Goal: Use online tool/utility: Utilize a website feature to perform a specific function

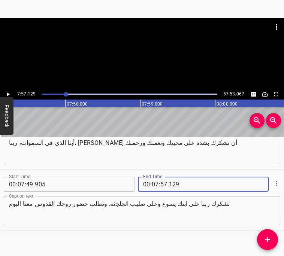
scroll to position [1502, 0]
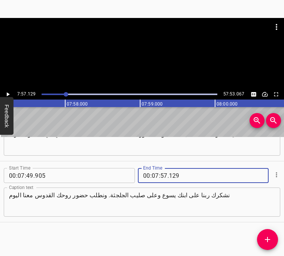
type input "129"
click at [204, 168] on input "number" at bounding box center [203, 175] width 68 height 15
click at [200, 180] on input "number" at bounding box center [203, 175] width 68 height 15
type input "129"
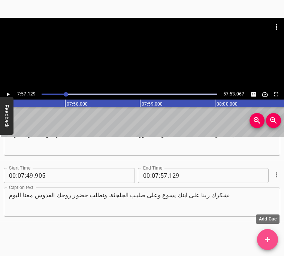
click at [272, 238] on span "Add Cue" at bounding box center [267, 239] width 21 height 9
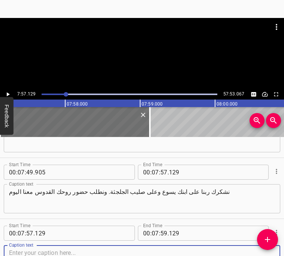
scroll to position [1563, 0]
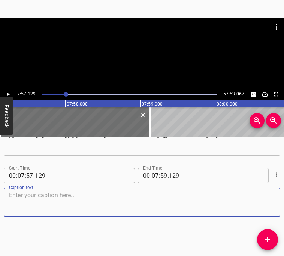
click at [149, 207] on textarea at bounding box center [142, 202] width 266 height 21
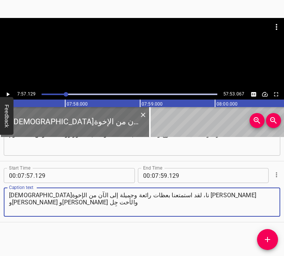
type textarea "[DEMOGRAPHIC_DATA]نا، لقد استمتعنا بعظات رائعة وجميلة إلى الآن من الإخوة [PERSO…"
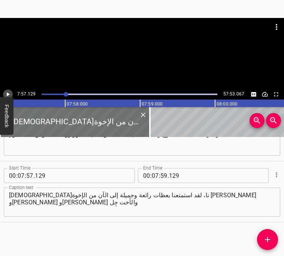
click at [8, 94] on icon "Play/Pause" at bounding box center [8, 94] width 3 height 4
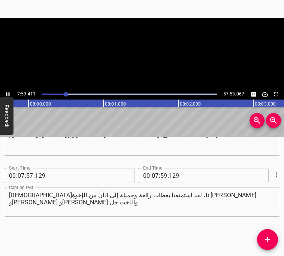
click at [8, 94] on icon "Play/Pause" at bounding box center [7, 94] width 7 height 7
click at [8, 95] on icon "Play/Pause" at bounding box center [8, 94] width 3 height 4
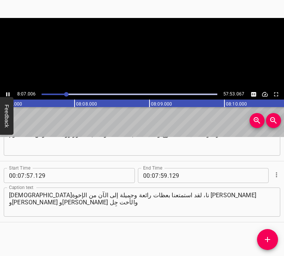
click at [8, 95] on icon "Play/Pause" at bounding box center [7, 94] width 7 height 7
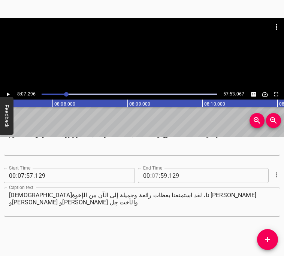
click at [156, 176] on input "number" at bounding box center [155, 175] width 7 height 15
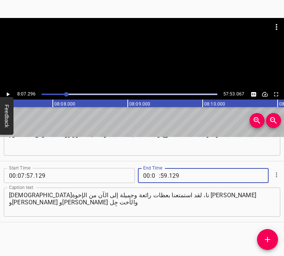
type input "08"
type input "07"
type input "296"
click at [267, 246] on button "Add Cue" at bounding box center [267, 239] width 21 height 21
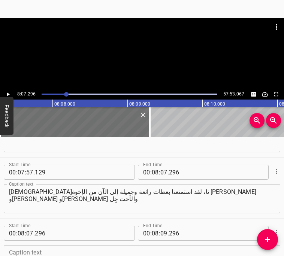
scroll to position [1624, 0]
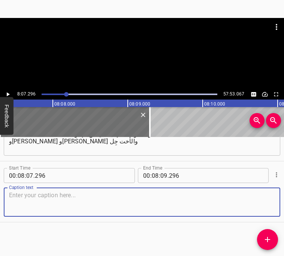
paste textarea ". ربنا، لقد بركتنا بغنى. ونصلي [DATE] أننا ونحن نبدأ دراسة أخرى أن تباركنا كما …"
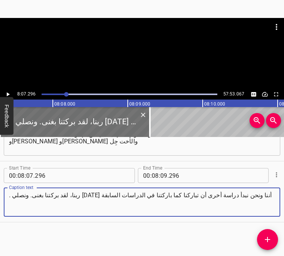
drag, startPoint x: 12, startPoint y: 196, endPoint x: 4, endPoint y: 196, distance: 7.1
click at [4, 196] on div ". ربنا، لقد بركتنا بغنى. ونصلي [DATE] أننا ونحن نبدأ دراسة أخرى أن تباركنا كما …" at bounding box center [142, 201] width 276 height 29
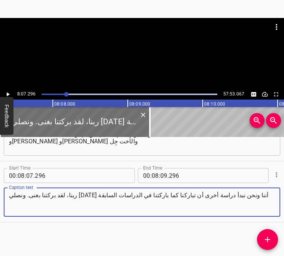
type textarea "ربنا، لقد بركتنا بغنى. ونصلي [DATE] أننا ونحن نبدأ دراسة أخرى أن تباركنا كما با…"
click at [8, 94] on icon "Play/Pause" at bounding box center [8, 94] width 3 height 4
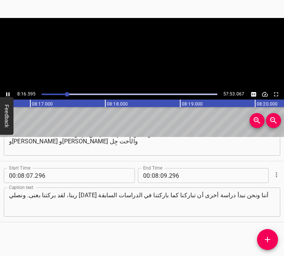
click at [8, 94] on icon "Play/Pause" at bounding box center [7, 94] width 7 height 7
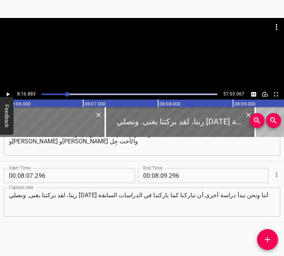
scroll to position [0, 36359]
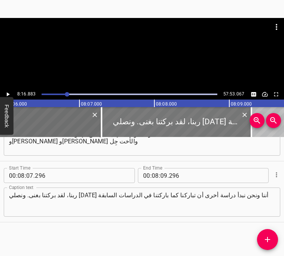
click at [143, 116] on div at bounding box center [176, 122] width 150 height 30
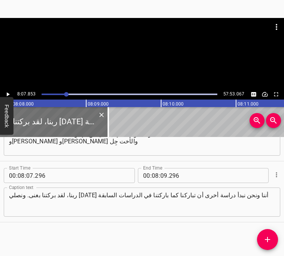
click at [8, 94] on icon "Play/Pause" at bounding box center [8, 94] width 3 height 4
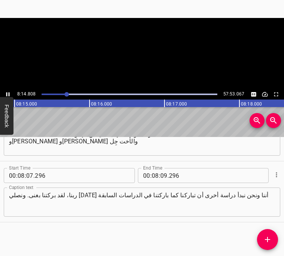
click at [8, 94] on icon "Play/Pause" at bounding box center [7, 94] width 3 height 4
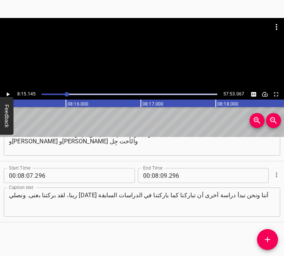
scroll to position [0, 37048]
click at [162, 175] on input "number" at bounding box center [163, 175] width 7 height 15
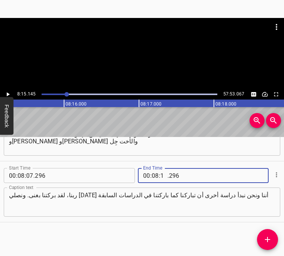
type input "14"
type input "145"
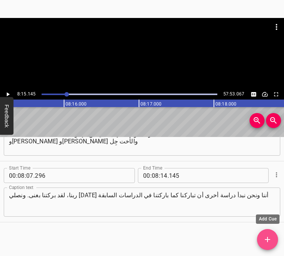
click at [266, 236] on icon "Add Cue" at bounding box center [267, 239] width 9 height 9
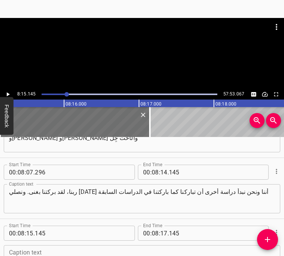
scroll to position [1685, 0]
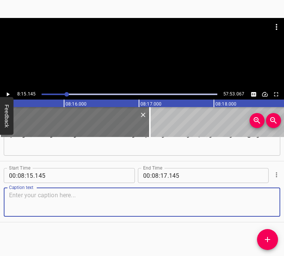
paste textarea "وواصل غنى صنيعك في حياتنا. غير شخصياتنا، يا [DEMOGRAPHIC_DATA]. وأعنا يا ربنا ف…"
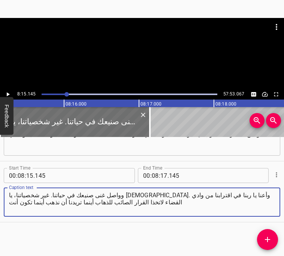
click at [8, 95] on icon "Play/Pause" at bounding box center [8, 94] width 3 height 4
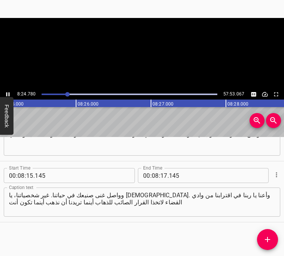
click at [8, 95] on icon "Play/Pause" at bounding box center [7, 94] width 7 height 7
click at [8, 95] on icon "Play/Pause" at bounding box center [8, 94] width 3 height 4
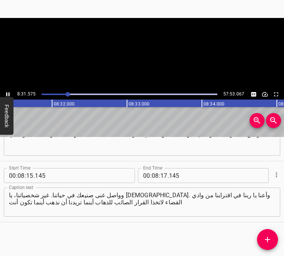
click at [8, 95] on icon "Play/Pause" at bounding box center [7, 94] width 7 height 7
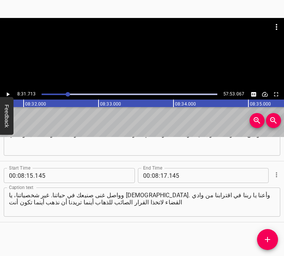
scroll to position [0, 38287]
click at [8, 96] on icon "Play/Pause" at bounding box center [7, 94] width 7 height 7
click at [8, 96] on icon "Play/Pause" at bounding box center [7, 94] width 3 height 4
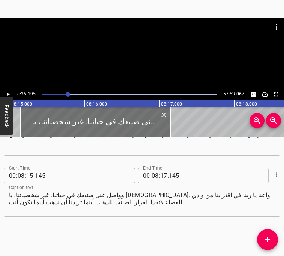
scroll to position [0, 37021]
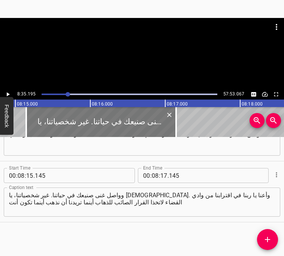
click at [82, 117] on div at bounding box center [101, 122] width 150 height 30
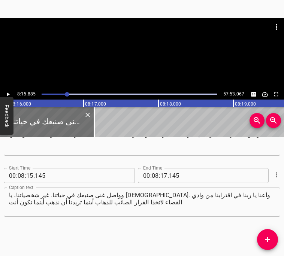
click at [9, 94] on icon "Play/Pause" at bounding box center [7, 94] width 7 height 7
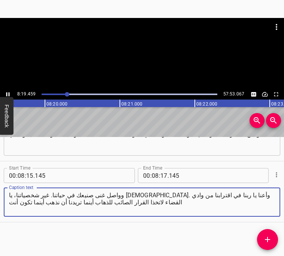
drag, startPoint x: 169, startPoint y: 196, endPoint x: 158, endPoint y: 196, distance: 10.9
click at [158, 196] on textarea "وواصل غنى صنيعك في حياتنا. غير شخصياتنا، يا [DEMOGRAPHIC_DATA]. وأعنا يا ربنا ف…" at bounding box center [142, 202] width 266 height 21
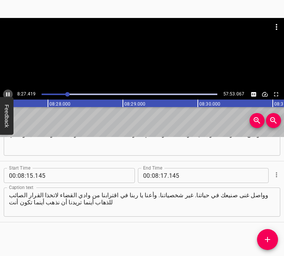
click at [7, 94] on icon "Play/Pause" at bounding box center [7, 94] width 3 height 4
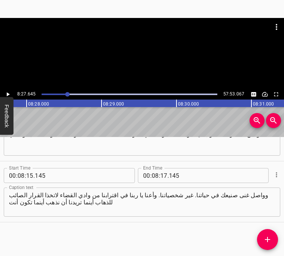
click at [7, 94] on icon "Play/Pause" at bounding box center [8, 94] width 3 height 4
click at [7, 94] on icon "Play/Pause" at bounding box center [7, 94] width 3 height 4
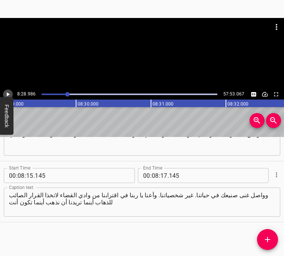
click at [7, 94] on icon "Play/Pause" at bounding box center [8, 94] width 3 height 4
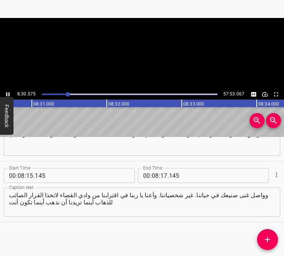
click at [7, 94] on icon "Play/Pause" at bounding box center [7, 94] width 3 height 4
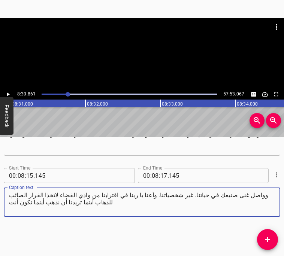
drag, startPoint x: 51, startPoint y: 202, endPoint x: 8, endPoint y: 202, distance: 43.0
click at [8, 202] on div "وواصل غنى صنيعك في حياتنا. غير شخصياتنا. وأعنا يا ربنا في اقترابنا من وادي القض…" at bounding box center [142, 201] width 276 height 29
click at [73, 198] on textarea "وواصل غنى صنيعك في حياتنا. غير شخصياتنا. وأعنا يا ربنا في اقترابنا من وادي القض…" at bounding box center [142, 202] width 266 height 21
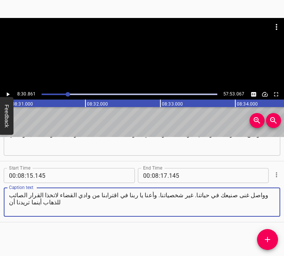
paste textarea "، يا [DEMOGRAPHIC_DATA]. وأعنا يا ربنا في اقترابنا من وادي القضاء لاتخذا القرار…"
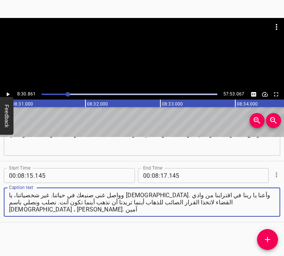
drag, startPoint x: 171, startPoint y: 196, endPoint x: 157, endPoint y: 195, distance: 13.5
click at [157, 195] on textarea "وواصل غنى صنيعك في حياتنا. غير شخصياتنا، يا [DEMOGRAPHIC_DATA]. وأعنا يا ربنا ف…" at bounding box center [142, 202] width 266 height 21
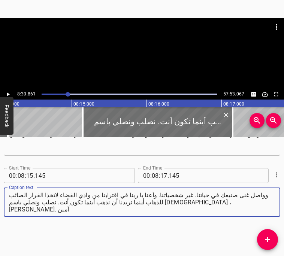
scroll to position [0, 36952]
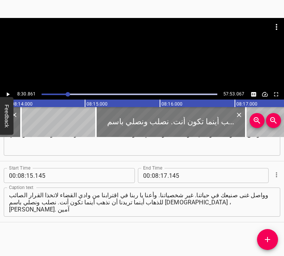
click at [114, 120] on div at bounding box center [171, 122] width 150 height 30
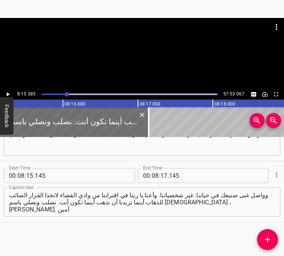
scroll to position [0, 37066]
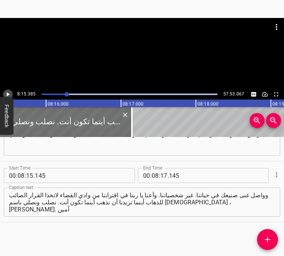
click at [10, 95] on icon "Play/Pause" at bounding box center [7, 94] width 7 height 7
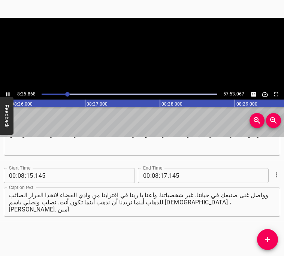
click at [10, 95] on icon "Play/Pause" at bounding box center [7, 94] width 7 height 7
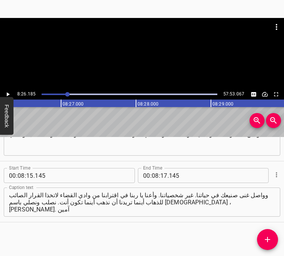
click at [10, 95] on icon "Play/Pause" at bounding box center [7, 94] width 7 height 7
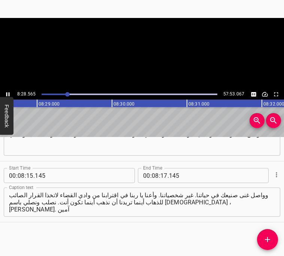
click at [10, 95] on icon "Play/Pause" at bounding box center [7, 94] width 7 height 7
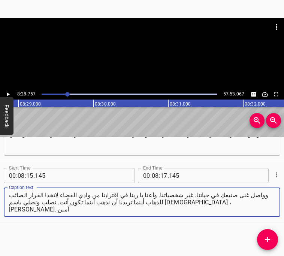
drag, startPoint x: 35, startPoint y: 196, endPoint x: 9, endPoint y: 196, distance: 25.8
click at [9, 196] on textarea "وواصل غنى صنيعك في حياتنا. غير شخصياتنا. وأعنا يا ربنا في اقترابنا من وادي القض…" at bounding box center [142, 202] width 266 height 21
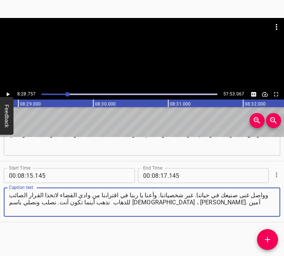
drag, startPoint x: 42, startPoint y: 195, endPoint x: 31, endPoint y: 195, distance: 10.1
click at [31, 195] on textarea "وواصل غنى صنيعك في حياتنا. غير شخصياتنا. وأعنا يا ربنا في اقترابنا من وادي القض…" at bounding box center [142, 202] width 266 height 21
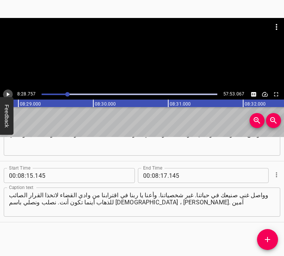
click at [8, 94] on icon "Play/Pause" at bounding box center [8, 94] width 3 height 4
click at [8, 94] on icon "Play/Pause" at bounding box center [7, 94] width 7 height 7
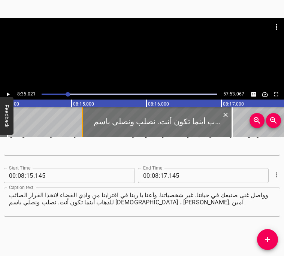
scroll to position [0, 36963]
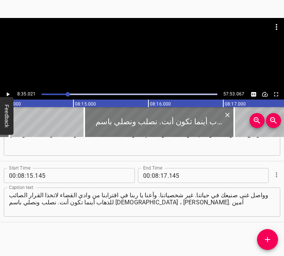
click at [110, 125] on div at bounding box center [159, 122] width 150 height 30
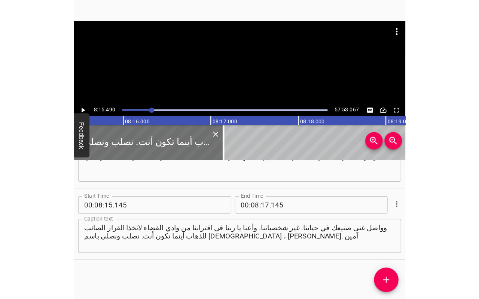
scroll to position [0, 37073]
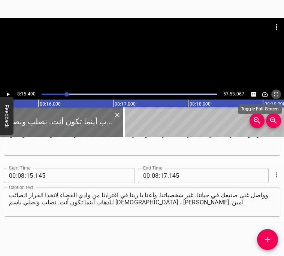
click at [276, 95] on icon "Toggle fullscreen" at bounding box center [275, 94] width 7 height 7
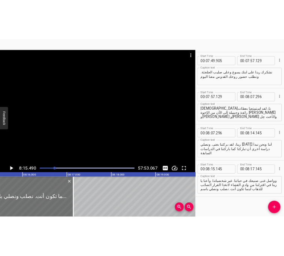
scroll to position [1685, 0]
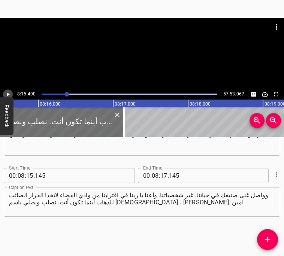
click at [9, 94] on icon "Play/Pause" at bounding box center [7, 94] width 7 height 7
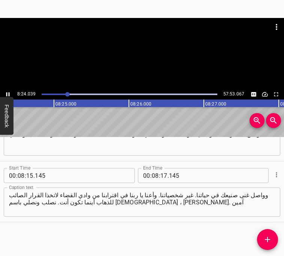
click at [9, 94] on icon "Play/Pause" at bounding box center [7, 94] width 3 height 4
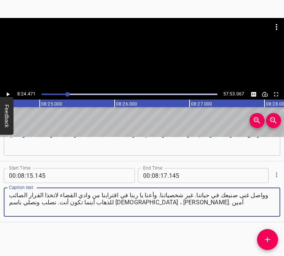
drag, startPoint x: 95, startPoint y: 194, endPoint x: 40, endPoint y: 210, distance: 57.1
click at [40, 210] on textarea "وواصل غنى صنيعك في حياتنا. غير شخصياتنا. وأعنا يا ربنا في اقترابنا من وادي القض…" at bounding box center [142, 202] width 266 height 21
click at [89, 209] on textarea "وواصل غنى صنيعك في حياتنا. غير شخصياتنا. وأعنا يا ربنا في اقترابنا من وادي القض…" at bounding box center [142, 202] width 266 height 21
drag, startPoint x: 96, startPoint y: 196, endPoint x: 41, endPoint y: 217, distance: 59.1
click at [41, 217] on div "Caption text وواصل غنى صنيعك في حياتنا. غير شخصياتنا. وأعنا يا ربنا في اقترابنا…" at bounding box center [142, 201] width 276 height 34
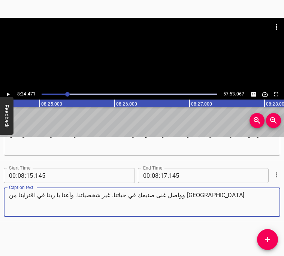
type textarea "وواصل غنى صنيعك في حياتنا. غير شخصياتنا. وأعنا يا ربنا في اقترابنا من [GEOGRAPH…"
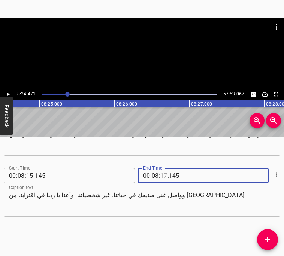
click at [165, 176] on input "number" at bounding box center [163, 175] width 7 height 15
type input "24"
type input "471"
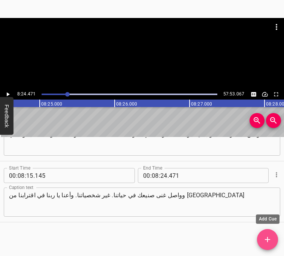
click at [266, 236] on icon "Add Cue" at bounding box center [267, 239] width 9 height 9
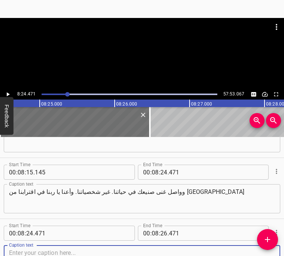
scroll to position [1746, 0]
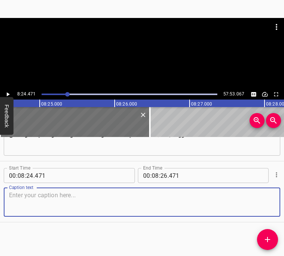
click at [133, 207] on textarea at bounding box center [142, 202] width 266 height 21
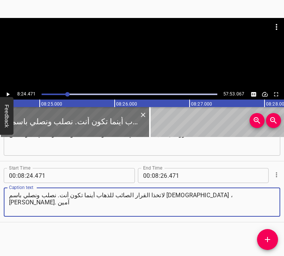
click at [8, 95] on icon "Play/Pause" at bounding box center [7, 94] width 7 height 7
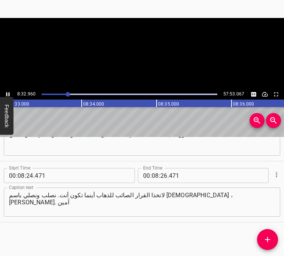
click at [8, 95] on icon "Play/Pause" at bounding box center [7, 94] width 7 height 7
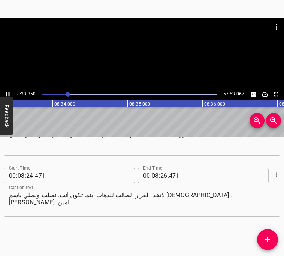
click at [8, 95] on icon "Play/Pause" at bounding box center [7, 94] width 7 height 7
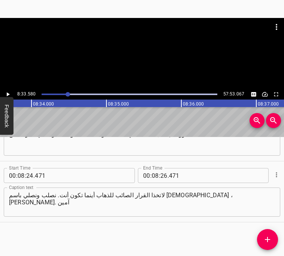
click at [76, 195] on textarea "لاتخذا القرار الصائب للذهاب أينما تكون أنت. نصلب ونصلي باسم [DEMOGRAPHIC_DATA] …" at bounding box center [142, 202] width 266 height 21
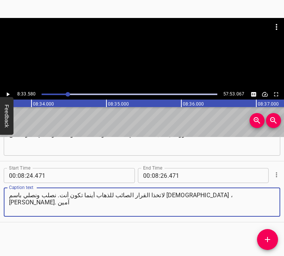
click at [76, 195] on textarea "لاتخذا القرار الصائب للذهاب أينما تكون أنت. نصلب ونصلي باسم [DEMOGRAPHIC_DATA] …" at bounding box center [142, 202] width 266 height 21
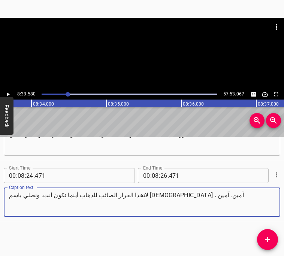
click at [65, 201] on textarea "لاتخذا القرار الصائب للذهاب أينما تكون أنت. ونصلي باسم [DEMOGRAPHIC_DATA] ، آمي…" at bounding box center [142, 202] width 266 height 21
paste textarea "ريدنا أن نذهب أينما تكون أنت. نصلب ونصلي باسم [DEMOGRAPHIC_DATA] ، [PERSON_NAME…"
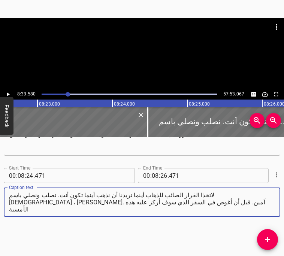
scroll to position [0, 37596]
click at [184, 122] on div at bounding box center [224, 122] width 150 height 30
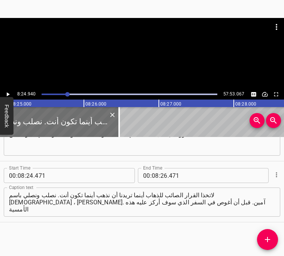
scroll to position [0, 37781]
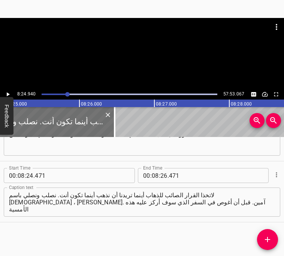
click at [9, 94] on icon "Play/Pause" at bounding box center [8, 94] width 3 height 4
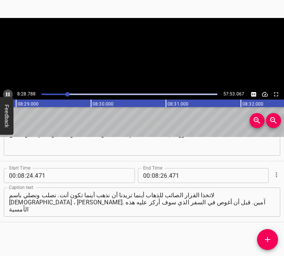
click at [9, 94] on icon "Play/Pause" at bounding box center [7, 94] width 3 height 4
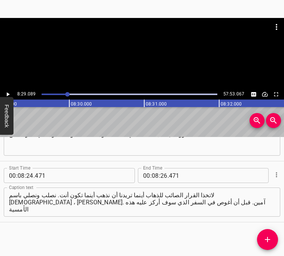
scroll to position [0, 38091]
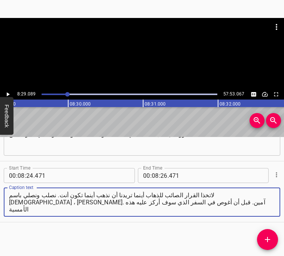
drag, startPoint x: 206, startPoint y: 195, endPoint x: 191, endPoint y: 196, distance: 15.0
click at [191, 196] on textarea "لاتخذا القرار الصائب للذهاب أينما تريدنا أن نذهب أينما تكون أنت. نصلب ونصلي باس…" at bounding box center [142, 202] width 266 height 21
click at [8, 94] on icon "Play/Pause" at bounding box center [8, 94] width 3 height 4
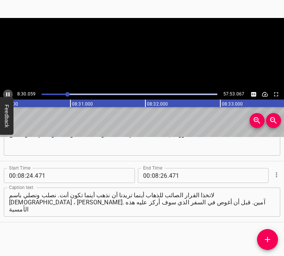
click at [8, 94] on icon "Play/Pause" at bounding box center [7, 94] width 7 height 7
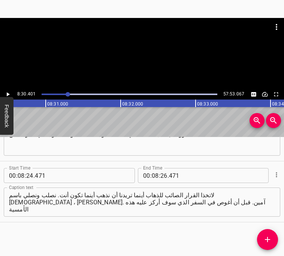
scroll to position [0, 38189]
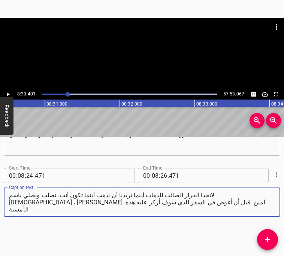
click at [192, 204] on textarea "لاتخذا القرار الصائب للذهاب أينما تريدنا أن نذهب أينما تكون أنت. نصلب ونصلي باس…" at bounding box center [142, 202] width 266 height 21
drag, startPoint x: 192, startPoint y: 196, endPoint x: 168, endPoint y: 196, distance: 24.7
click at [168, 196] on textarea "لاتخذا القرار الصائب للذهاب أينما تريدنا أن نذهب أينما تكون أنت. نصلب ونصلي باس…" at bounding box center [142, 202] width 266 height 21
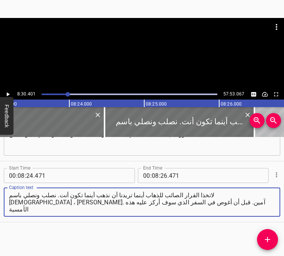
scroll to position [0, 37640]
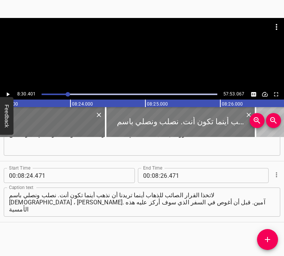
click at [121, 117] on div at bounding box center [180, 122] width 150 height 30
click at [117, 117] on div at bounding box center [180, 122] width 150 height 30
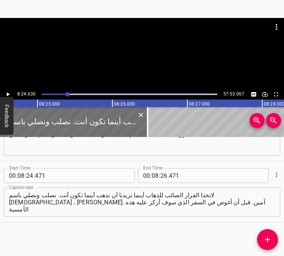
scroll to position [0, 37757]
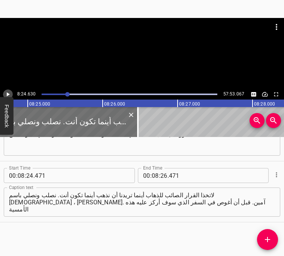
click at [9, 95] on icon "Play/Pause" at bounding box center [8, 94] width 3 height 4
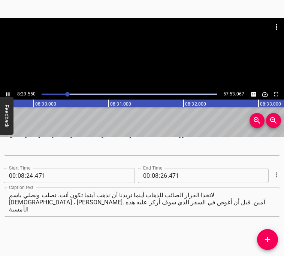
click at [8, 95] on icon "Play/Pause" at bounding box center [7, 94] width 7 height 7
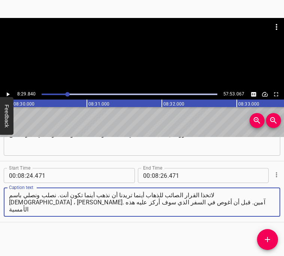
drag, startPoint x: 206, startPoint y: 196, endPoint x: 166, endPoint y: 196, distance: 39.3
click at [166, 196] on textarea "لاتخذا القرار الصائب للذهاب أينما تريدنا أن نذهب أينما تكون أنت. نصلب ونصلي باس…" at bounding box center [142, 202] width 266 height 21
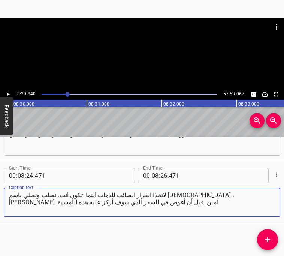
click at [171, 196] on textarea "لاتخذا القرار الصائب للذهاب أينما تكون أنت. نصلب ونصلي باسم [DEMOGRAPHIC_DATA] …" at bounding box center [142, 202] width 266 height 21
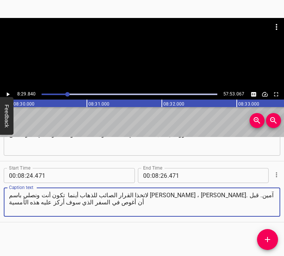
type textarea "لاتخذا القرار الصائب للذهاب أينما تكون أنت ونصلي باسم [PERSON_NAME] ، [PERSON_N…"
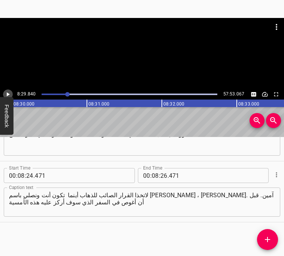
click at [7, 93] on icon "Play/Pause" at bounding box center [8, 94] width 3 height 4
click at [7, 93] on icon "Play/Pause" at bounding box center [7, 94] width 3 height 4
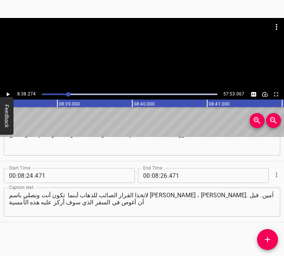
scroll to position [0, 38778]
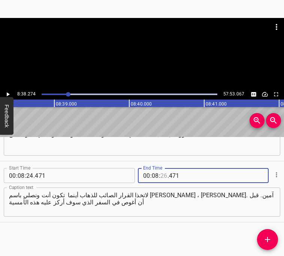
click at [164, 177] on input "number" at bounding box center [163, 175] width 7 height 15
type input "38"
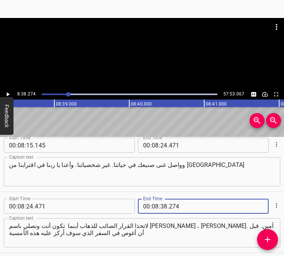
scroll to position [1746, 0]
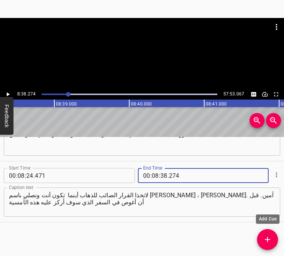
type input "274"
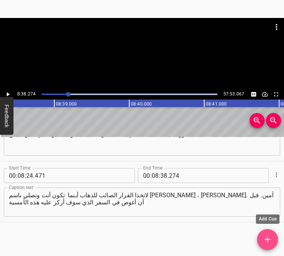
click at [267, 243] on icon "Add Cue" at bounding box center [267, 239] width 9 height 9
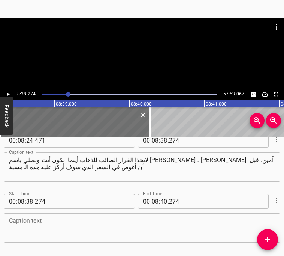
scroll to position [1794, 0]
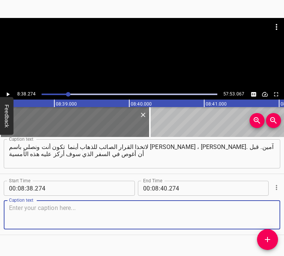
click at [139, 222] on textarea at bounding box center [142, 214] width 266 height 21
paste textarea "سفر [PERSON_NAME]، إن كانت كتبكم المقدسة بين أيديكم، فافتحوا سفر يوئيل، الذي سن…"
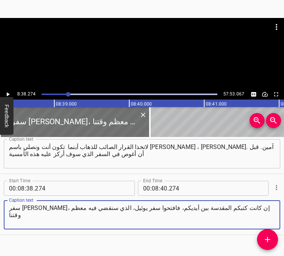
type textarea "سفر [PERSON_NAME]، إن كانت كتبكم المقدسة بين أيديكم، فافتحوا سفر يوئيل، الذي سن…"
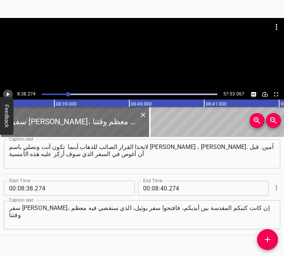
click at [5, 92] on icon "Play/Pause" at bounding box center [7, 94] width 7 height 7
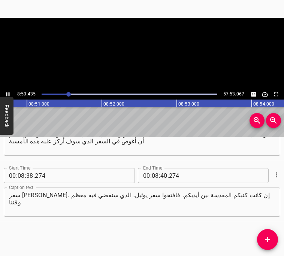
click at [5, 92] on icon "Play/Pause" at bounding box center [7, 94] width 7 height 7
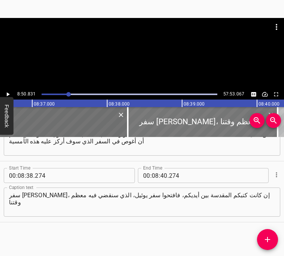
click at [157, 126] on div at bounding box center [203, 122] width 150 height 30
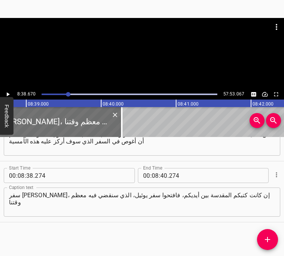
scroll to position [0, 38808]
click at [8, 94] on icon "Play/Pause" at bounding box center [8, 94] width 3 height 4
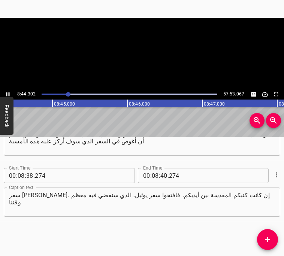
click at [8, 94] on icon "Play/Pause" at bounding box center [7, 94] width 7 height 7
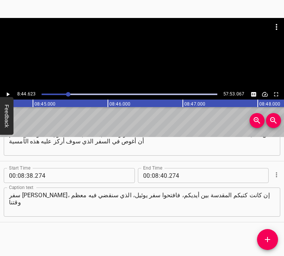
scroll to position [0, 39253]
click at [166, 177] on input "number" at bounding box center [163, 175] width 7 height 15
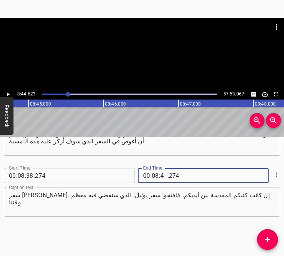
type input "44"
type input "623"
click at [264, 237] on icon "Add Cue" at bounding box center [267, 239] width 9 height 9
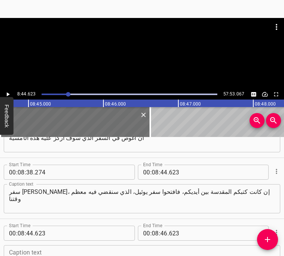
scroll to position [1868, 0]
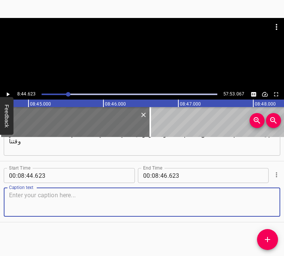
paste textarea "أرغب في تقديم مراجعة سريعة على تاريخ أمة إسرائيل وكل ما تعاملت به ومرت به حقًا"
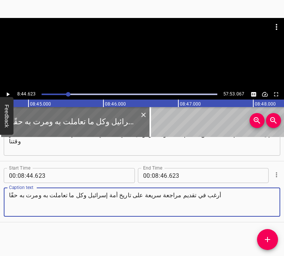
type textarea "أرغب في تقديم مراجعة سريعة على تاريخ أمة إسرائيل وكل ما تعاملت به ومرت به حقًا"
click at [9, 93] on icon "Play/Pause" at bounding box center [7, 94] width 7 height 7
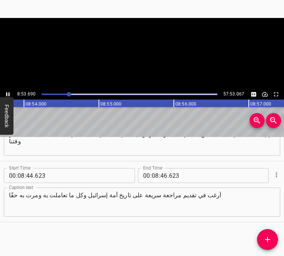
click at [9, 93] on icon "Play/Pause" at bounding box center [7, 94] width 3 height 4
click at [163, 175] on input "46" at bounding box center [163, 175] width 7 height 15
click at [163, 175] on input "number" at bounding box center [163, 175] width 7 height 15
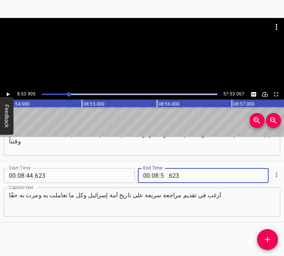
type input "54"
type input "623"
click at [164, 177] on input "number" at bounding box center [163, 175] width 7 height 15
type input "53"
type input "905"
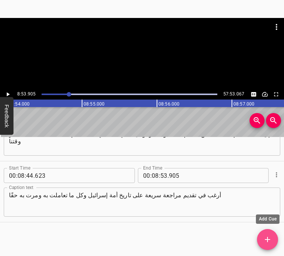
click at [269, 238] on icon "Add Cue" at bounding box center [267, 239] width 9 height 9
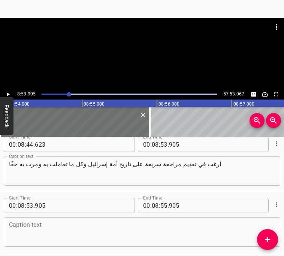
scroll to position [1929, 0]
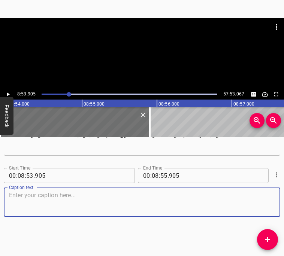
paste textarea "وبالطبع لن أتعمق في كل شيء لكن سأقدم نبذات موجزة عن شعب إسرائيل وما مروا به"
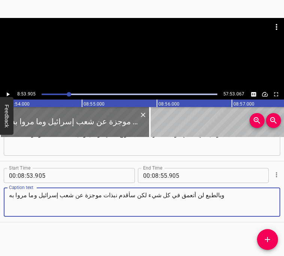
type textarea "وبالطبع لن أتعمق في كل شيء لكن سأقدم نبذات موجزة عن شعب إسرائيل وما مروا به"
click at [7, 93] on icon "Play/Pause" at bounding box center [8, 94] width 3 height 4
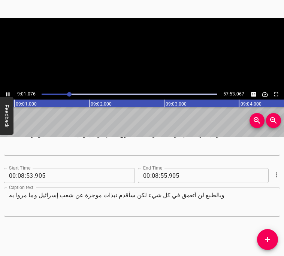
click at [7, 93] on icon "Play/Pause" at bounding box center [7, 94] width 7 height 7
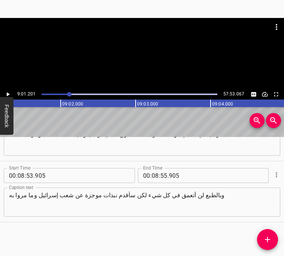
scroll to position [0, 40494]
click at [155, 177] on input "number" at bounding box center [155, 175] width 7 height 15
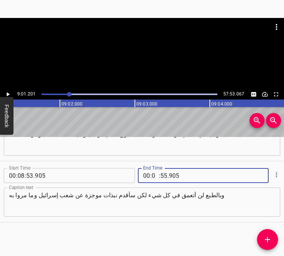
type input "09"
type input "01"
type input "201"
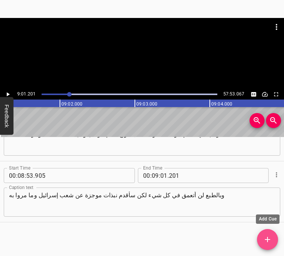
click at [270, 239] on icon "Add Cue" at bounding box center [267, 239] width 9 height 9
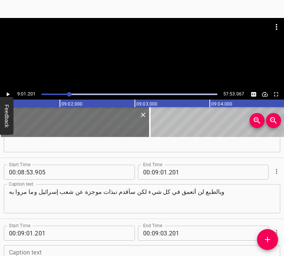
scroll to position [1990, 0]
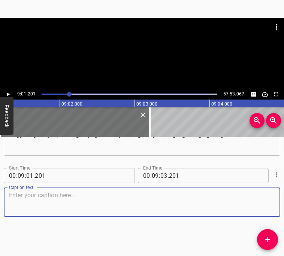
paste textarea "كما تعرفون الرجل الذي يُدعى [PERSON_NAME]، [PERSON_NAME]. فقد دُعيَّ [PERSON_NA…"
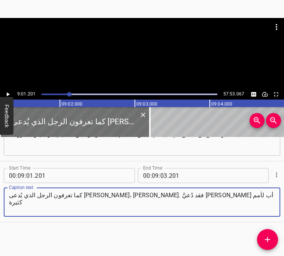
type textarea "كما تعرفون الرجل الذي يُدعى [PERSON_NAME]، [PERSON_NAME]. فقد دُعيَّ [PERSON_NA…"
click at [8, 94] on icon "Play/Pause" at bounding box center [8, 94] width 3 height 4
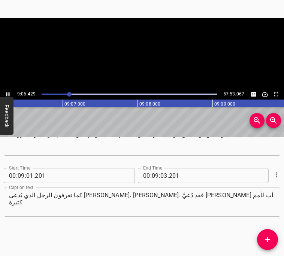
click at [8, 94] on icon "Play/Pause" at bounding box center [7, 94] width 3 height 4
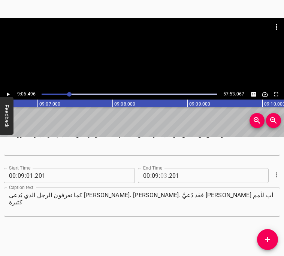
click at [163, 177] on input "number" at bounding box center [163, 175] width 7 height 15
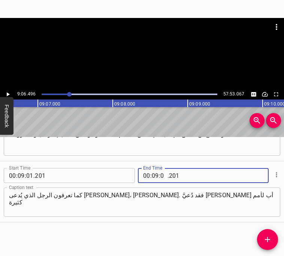
type input "06"
type input "496"
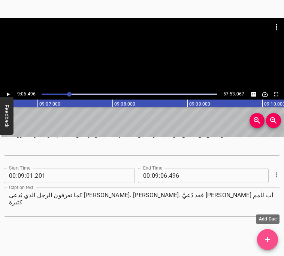
click at [266, 242] on icon "Add Cue" at bounding box center [267, 239] width 9 height 9
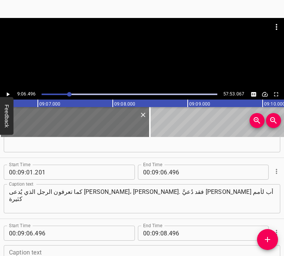
scroll to position [2050, 0]
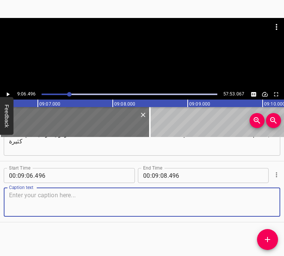
paste textarea "وكما تعلمون، كانت لديه هو وزوجته [PERSON_NAME] مشكلة. إذ كانت هي عاقرًا؛ لم تكن…"
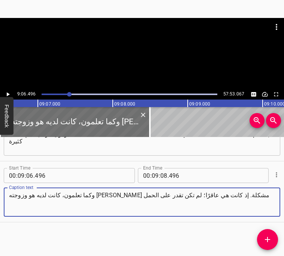
type textarea "وكما تعلمون، كانت لديه هو وزوجته [PERSON_NAME] مشكلة. إذ كانت هي عاقرًا؛ لم تكن…"
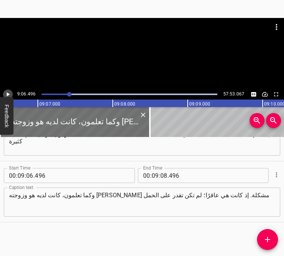
click at [6, 92] on icon "Play/Pause" at bounding box center [7, 94] width 7 height 7
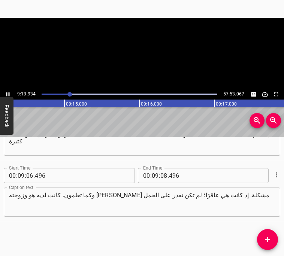
click at [6, 92] on icon "Play/Pause" at bounding box center [7, 94] width 3 height 4
click at [6, 92] on icon "Play/Pause" at bounding box center [7, 94] width 7 height 7
click at [6, 92] on icon "Play/Pause" at bounding box center [7, 94] width 3 height 4
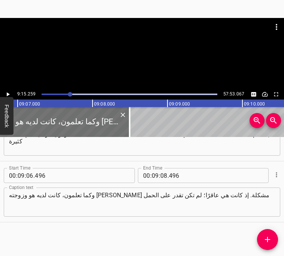
scroll to position [0, 40891]
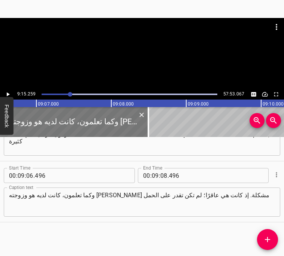
click at [52, 123] on div at bounding box center [74, 122] width 150 height 30
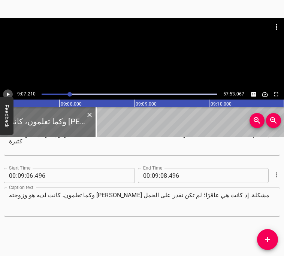
click at [9, 93] on icon "Play/Pause" at bounding box center [7, 94] width 7 height 7
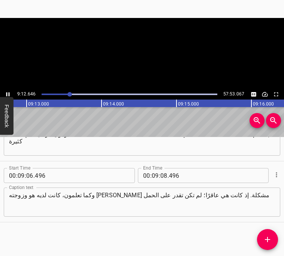
click at [9, 93] on icon "Play/Pause" at bounding box center [7, 94] width 7 height 7
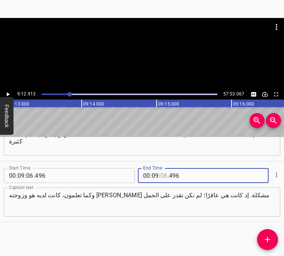
click at [166, 175] on input "number" at bounding box center [163, 175] width 7 height 15
type input "12"
type input "913"
click at [267, 242] on icon "Add Cue" at bounding box center [267, 239] width 9 height 9
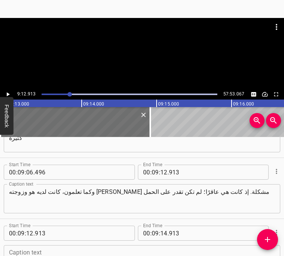
scroll to position [2111, 0]
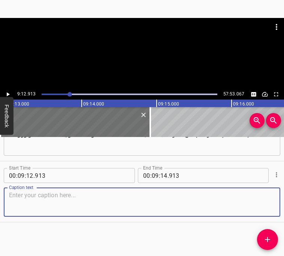
paste textarea "لكن [DEMOGRAPHIC_DATA] وعدهم بأنه سيعطيهم نسلًا وسيُدعى [PERSON_NAME]. وسيكون ع…"
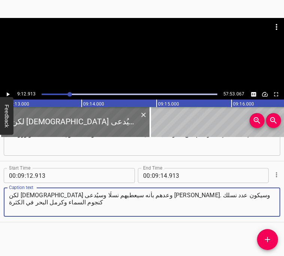
type textarea "لكن [DEMOGRAPHIC_DATA] وعدهم بأنه سيعطيهم نسلًا وسيُدعى [PERSON_NAME]. وسيكون ع…"
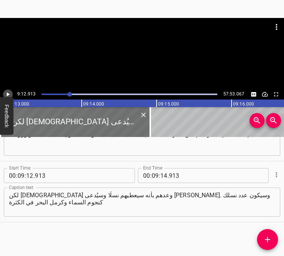
click at [9, 95] on icon "Play/Pause" at bounding box center [7, 94] width 7 height 7
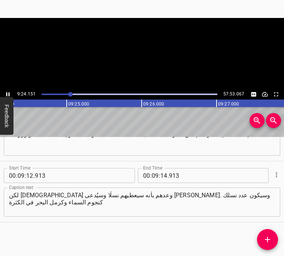
click at [9, 95] on icon "Play/Pause" at bounding box center [7, 94] width 7 height 7
click at [163, 175] on input "number" at bounding box center [163, 175] width 7 height 15
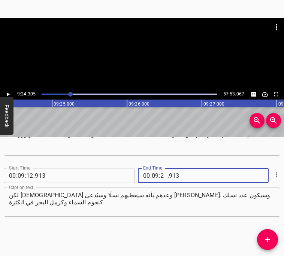
type input "24"
type input "305"
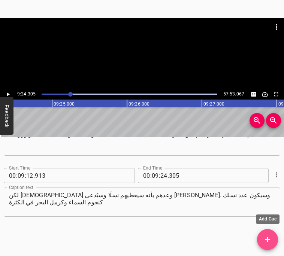
click at [271, 243] on icon "Add Cue" at bounding box center [267, 239] width 9 height 9
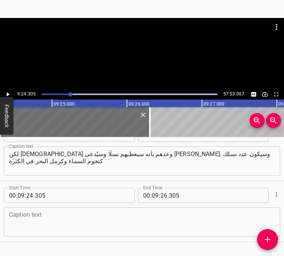
scroll to position [2172, 0]
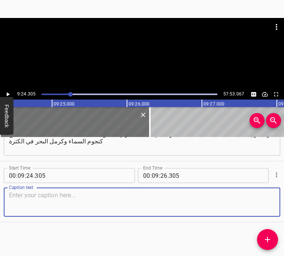
paste textarea "سأباركك بغنى. [00:09:24] لم يبد أن هذا الوعد سيتحقق، لكن [DEMOGRAPHIC_DATA] في …"
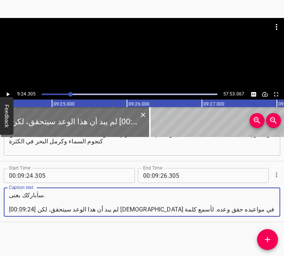
drag, startPoint x: 36, startPoint y: 211, endPoint x: 1, endPoint y: 211, distance: 34.4
click at [1, 211] on div "Start Time 00 : 09 : 24 . 305 Start Time End Time 00 : 09 : 26 . 305 End Time C…" at bounding box center [142, 191] width 284 height 61
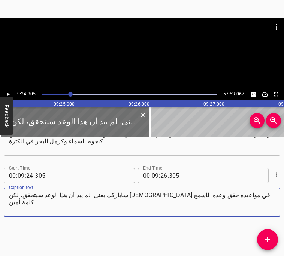
type textarea "سأباركك بغنى. لم يبد أن هذا الوعد سيتحقق، لكن [DEMOGRAPHIC_DATA] في مواعيده حقق…"
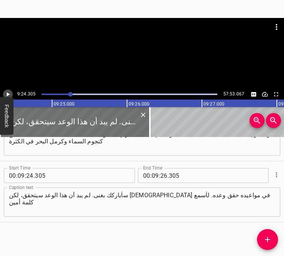
click at [8, 96] on icon "Play/Pause" at bounding box center [7, 94] width 7 height 7
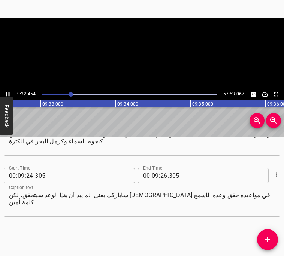
click at [8, 96] on icon "Play/Pause" at bounding box center [7, 94] width 7 height 7
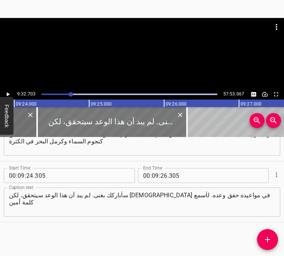
click at [77, 122] on div at bounding box center [112, 122] width 150 height 30
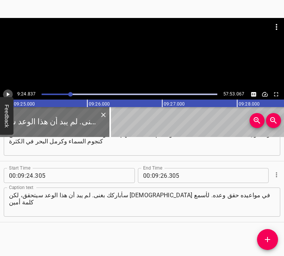
click at [10, 95] on icon "Play/Pause" at bounding box center [7, 94] width 7 height 7
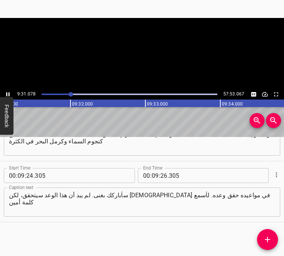
click at [10, 95] on icon "Play/Pause" at bounding box center [7, 94] width 7 height 7
click at [162, 172] on input "number" at bounding box center [163, 175] width 7 height 15
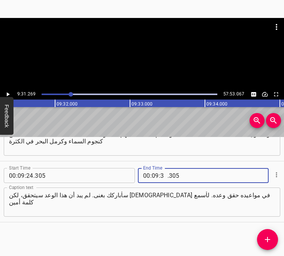
type input "31"
type input "269"
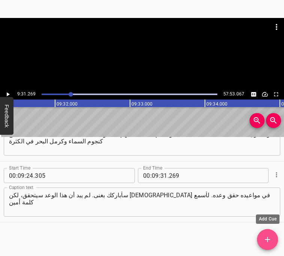
click at [267, 241] on icon "Add Cue" at bounding box center [266, 239] width 5 height 5
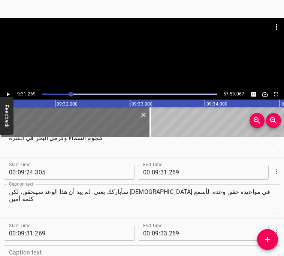
scroll to position [2233, 0]
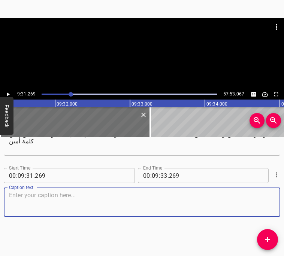
paste textarea "[DEMOGRAPHIC_DATA] دومًا يحقق مواعيده. كانت عائلتي تحب ترنيمة قديمة تقول: "نخدم…"
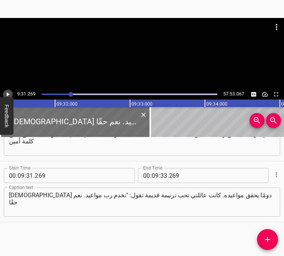
click at [9, 94] on icon "Play/Pause" at bounding box center [8, 94] width 3 height 4
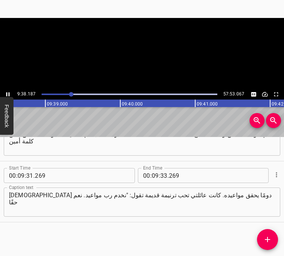
click at [9, 94] on icon "Play/Pause" at bounding box center [7, 94] width 3 height 4
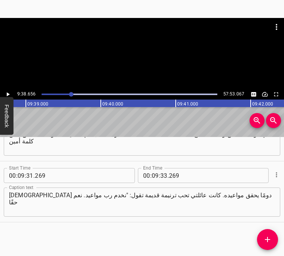
click at [7, 95] on icon "Play/Pause" at bounding box center [8, 94] width 3 height 4
click at [7, 95] on icon "Play/Pause" at bounding box center [7, 94] width 7 height 7
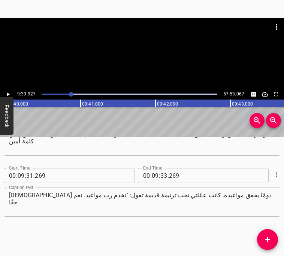
click at [123, 197] on textarea "[DEMOGRAPHIC_DATA] دومًا يحقق مواعيده. كانت عائلتي تحب ترنيمة قديمة تقول: "نخدم…" at bounding box center [142, 202] width 266 height 21
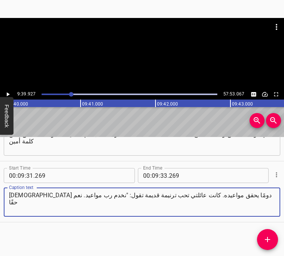
click at [123, 197] on textarea "[DEMOGRAPHIC_DATA] دومًا يحقق مواعيده. كانت عائلتي تحب ترنيمة قديمة تقول: "نخدم…" at bounding box center [142, 202] width 266 height 21
paste textarea "". آمين!"
type textarea "[DEMOGRAPHIC_DATA] دومًا يحقق مواعيده. كانت عائلتي تحب ترنيمة قديمة تقول: "نخدم…"
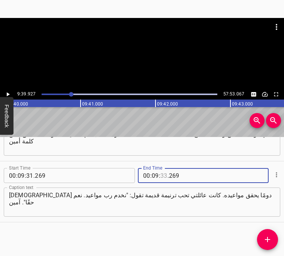
click at [162, 174] on input "number" at bounding box center [163, 175] width 7 height 15
type input "39"
type input "927"
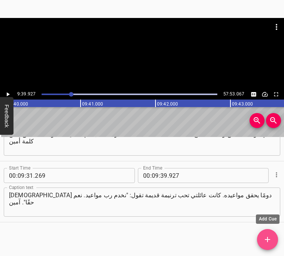
click at [269, 239] on icon "Add Cue" at bounding box center [267, 239] width 9 height 9
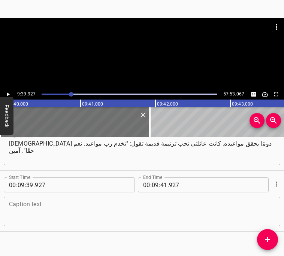
scroll to position [2294, 0]
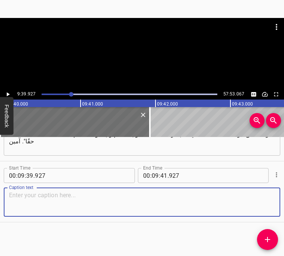
paste textarea "[DEMOGRAPHIC_DATA] دومًا يحقق مواعيده. كما فعل مع [PERSON_NAME]، سيفعل معنا [DA…"
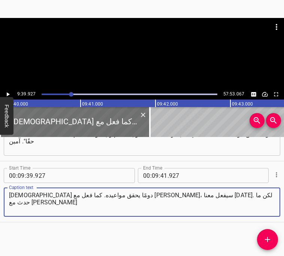
type textarea "[DEMOGRAPHIC_DATA] دومًا يحقق مواعيده. كما فعل مع [PERSON_NAME]، سيفعل معنا [DA…"
click at [7, 94] on icon "Play/Pause" at bounding box center [8, 94] width 3 height 4
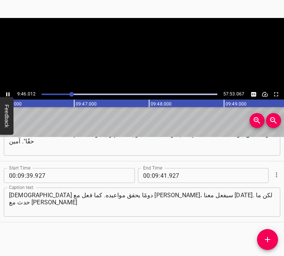
click at [7, 94] on icon "Play/Pause" at bounding box center [7, 94] width 3 height 4
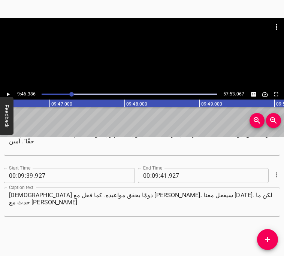
scroll to position [0, 43874]
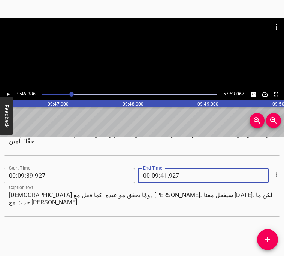
click at [162, 177] on input "number" at bounding box center [163, 175] width 7 height 15
type input "46"
type input "386"
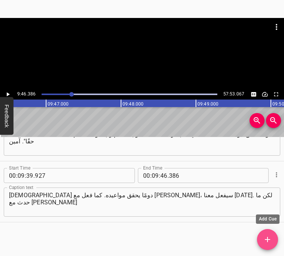
click at [272, 241] on span "Add Cue" at bounding box center [267, 239] width 21 height 9
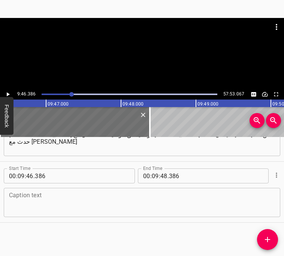
scroll to position [2355, 0]
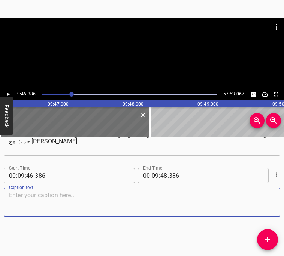
paste textarea "بأن أنجب ابنًا يدُعى [PERSON_NAME]، و[PERSON_NAME] انجب [PERSON_NAME]. ماذا كان…"
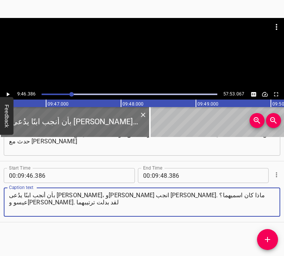
type textarea "بأن أنجب ابنًا يدُعى [PERSON_NAME]، و[PERSON_NAME] انجب [PERSON_NAME]. ماذا كان…"
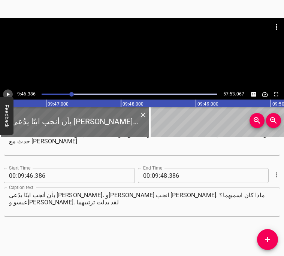
click at [9, 94] on icon "Play/Pause" at bounding box center [7, 94] width 7 height 7
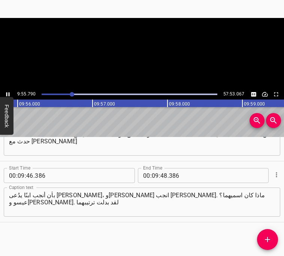
click at [9, 94] on icon "Play/Pause" at bounding box center [7, 94] width 3 height 4
click at [162, 176] on input "number" at bounding box center [163, 175] width 7 height 15
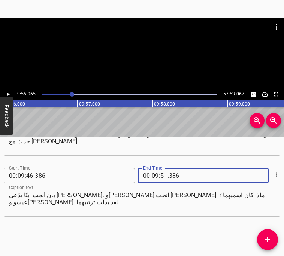
type input "55"
type input "965"
click at [270, 244] on icon "Add Cue" at bounding box center [267, 239] width 9 height 9
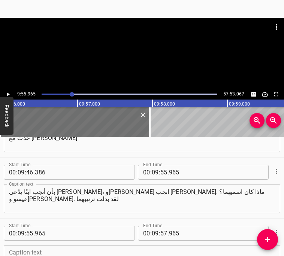
scroll to position [2416, 0]
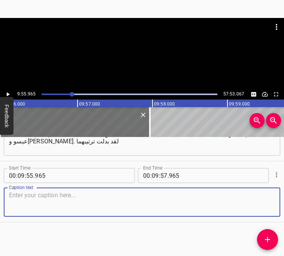
paste textarea "أليس كذلك؟ عيسو و[PERSON_NAME]. لقد اعتدتم قول [PERSON_NAME]. حسنًا، ما حدث أن …"
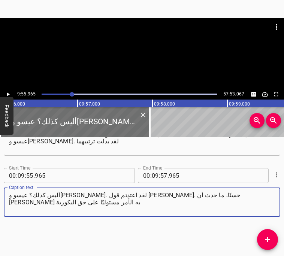
type textarea "أليس كذلك؟ عيسو و[PERSON_NAME]. لقد اعتدتم قول [PERSON_NAME]. حسنًا، ما حدث أن …"
click at [7, 95] on icon "Play/Pause" at bounding box center [8, 94] width 3 height 4
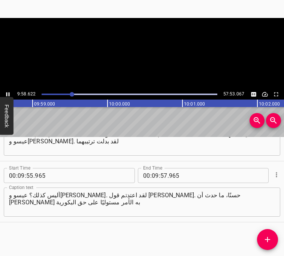
click at [7, 95] on icon "Play/Pause" at bounding box center [7, 94] width 7 height 7
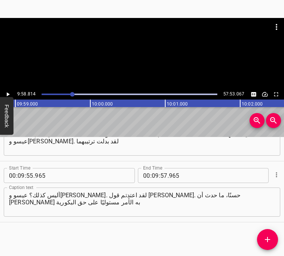
scroll to position [0, 44804]
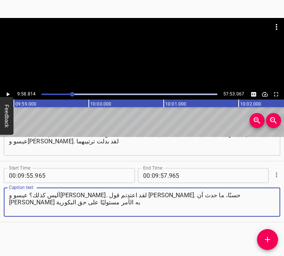
drag, startPoint x: 228, startPoint y: 196, endPoint x: 257, endPoint y: 195, distance: 29.6
click at [257, 195] on textarea "أليس كذلك؟ عيسو و[PERSON_NAME]. لقد اعتدتم قول [PERSON_NAME]. حسنًا، ما حدث أن …" at bounding box center [142, 202] width 266 height 21
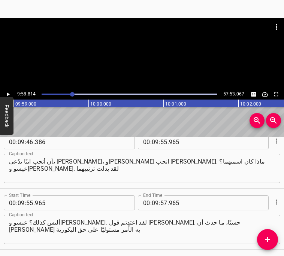
scroll to position [2389, 0]
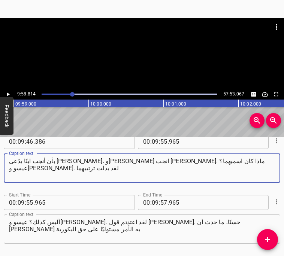
click at [152, 166] on textarea "بأن أنجب ابنًا يدُعى [PERSON_NAME]، و[PERSON_NAME] انجب [PERSON_NAME]. ماذا كان…" at bounding box center [142, 167] width 266 height 21
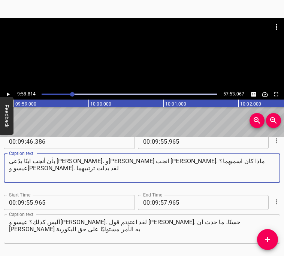
paste textarea ". أليس كذلك؟"
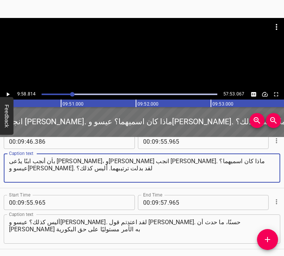
scroll to position [0, 44127]
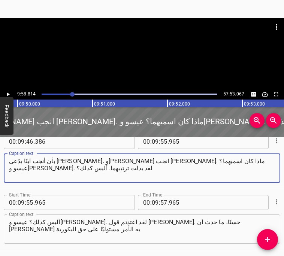
type textarea "بأن أنجب ابنًا يدُعى [PERSON_NAME]، و[PERSON_NAME] انجب [PERSON_NAME]. ماذا كان…"
click at [79, 121] on div at bounding box center [105, 122] width 717 height 30
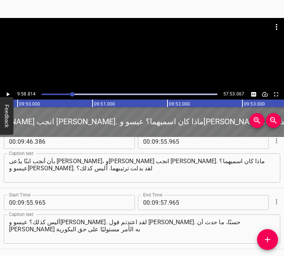
click at [79, 121] on div at bounding box center [105, 122] width 717 height 30
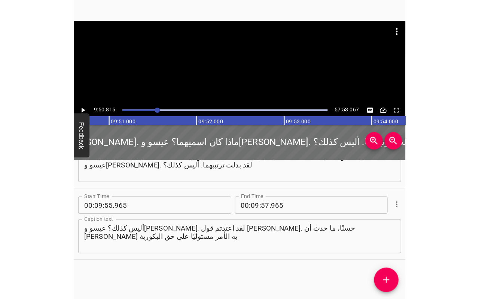
scroll to position [0, 44206]
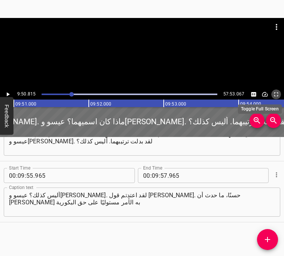
click at [274, 95] on icon "Toggle fullscreen" at bounding box center [275, 94] width 7 height 7
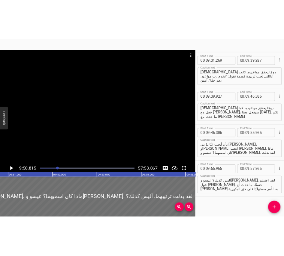
scroll to position [2416, 0]
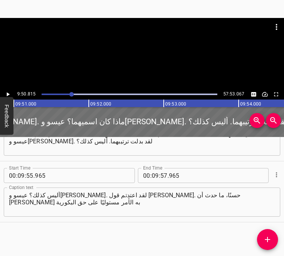
click at [6, 94] on icon "Play/Pause" at bounding box center [7, 94] width 7 height 7
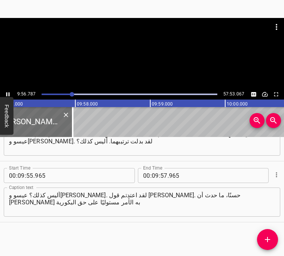
click at [9, 95] on icon "Play/Pause" at bounding box center [7, 94] width 3 height 4
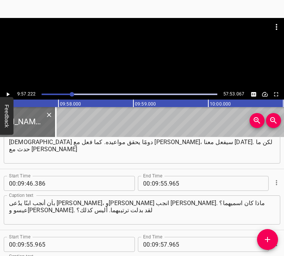
scroll to position [2347, 0]
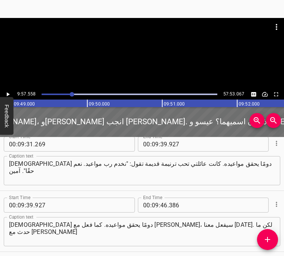
scroll to position [0, 44045]
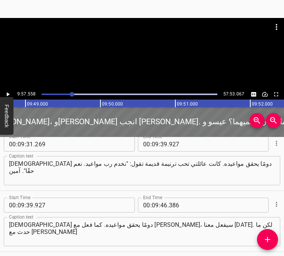
click at [59, 122] on div at bounding box center [188, 122] width 717 height 30
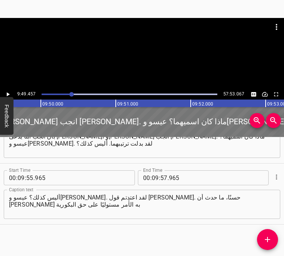
scroll to position [0, 0]
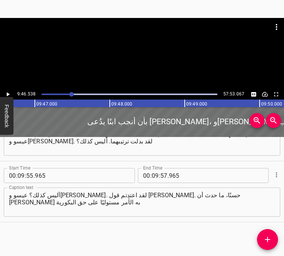
click at [8, 93] on icon "Play/Pause" at bounding box center [7, 94] width 7 height 7
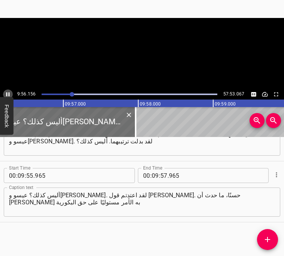
click at [7, 93] on icon "Play/Pause" at bounding box center [7, 94] width 7 height 7
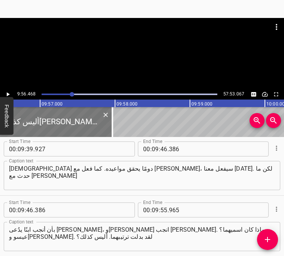
click at [53, 121] on div at bounding box center [38, 122] width 150 height 30
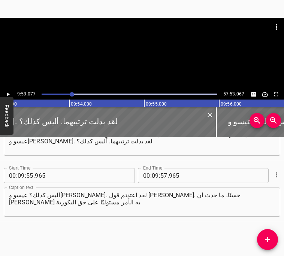
click at [8, 95] on icon "Play/Pause" at bounding box center [8, 94] width 3 height 4
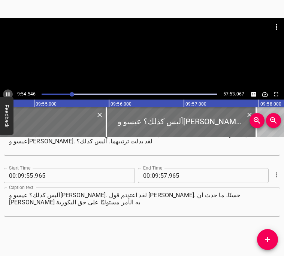
click at [7, 95] on icon "Play/Pause" at bounding box center [7, 94] width 7 height 7
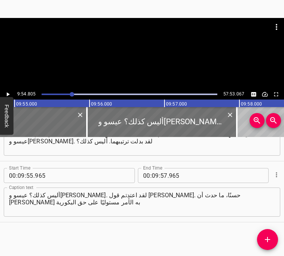
click at [7, 95] on icon "Play/Pause" at bounding box center [8, 94] width 3 height 4
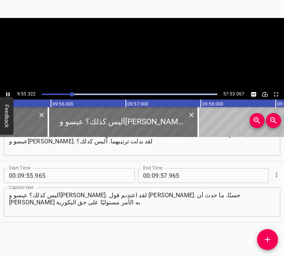
click at [7, 95] on icon "Play/Pause" at bounding box center [7, 94] width 7 height 7
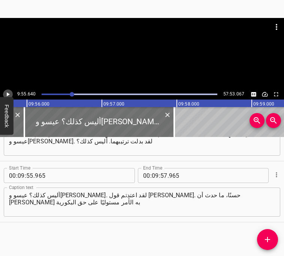
click at [7, 95] on icon "Play/Pause" at bounding box center [8, 94] width 3 height 4
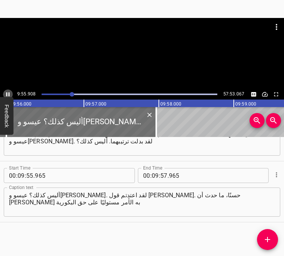
click at [7, 95] on icon "Play/Pause" at bounding box center [7, 94] width 7 height 7
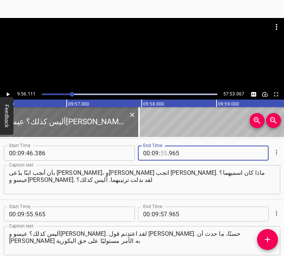
click at [162, 153] on input "number" at bounding box center [163, 153] width 7 height 15
type input "56"
type input "111"
click at [274, 214] on icon "Cue Options" at bounding box center [275, 213] width 7 height 7
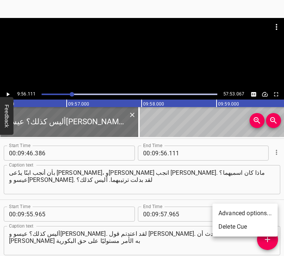
click at [250, 225] on li "Delete Cue" at bounding box center [244, 226] width 65 height 13
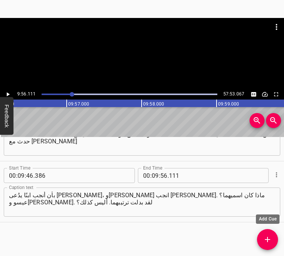
click at [269, 238] on icon "Add Cue" at bounding box center [267, 239] width 9 height 9
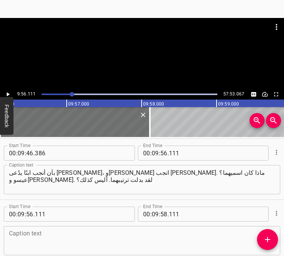
scroll to position [2416, 0]
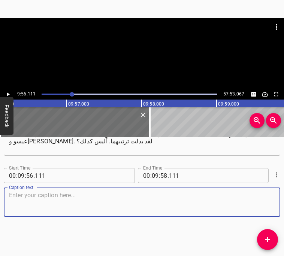
paste textarea "عيسو و[PERSON_NAME]. لقد اعتدتم قول [PERSON_NAME]. حسنًا، ما حدث أن [PERSON_NAM…"
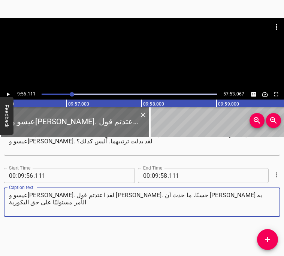
type textarea "عيسو و[PERSON_NAME]. لقد اعتدتم قول [PERSON_NAME]. حسنًا، ما حدث أن [PERSON_NAM…"
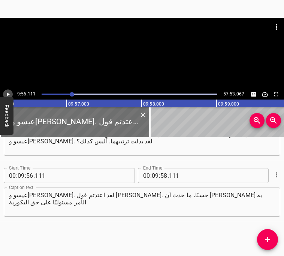
click at [9, 94] on icon "Play/Pause" at bounding box center [8, 94] width 3 height 4
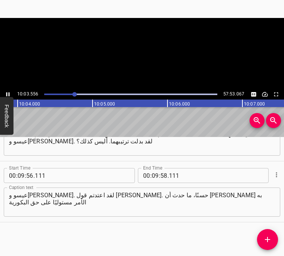
click at [9, 94] on icon "Play/Pause" at bounding box center [7, 94] width 3 height 4
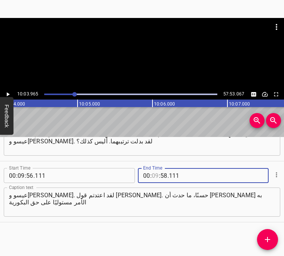
click at [156, 176] on input "number" at bounding box center [155, 175] width 7 height 15
type input "10"
type input "03"
type input "965"
click at [271, 241] on icon "Add Cue" at bounding box center [267, 239] width 9 height 9
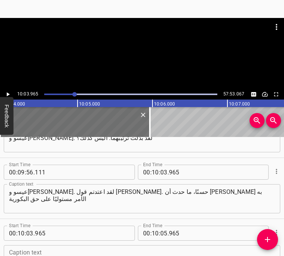
scroll to position [2477, 0]
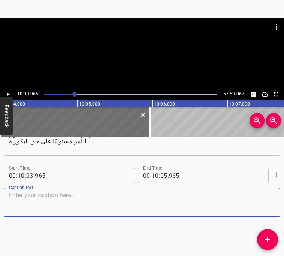
paste textarea "ثم أنجب أبناءه الذين أصبحوا فيما بعد الأسباط الاثنا عشر، لمن؟ ل[GEOGRAPHIC_DATA…"
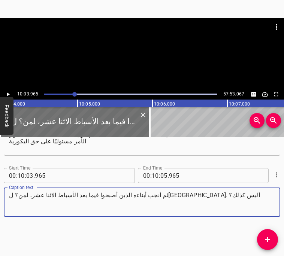
type textarea "ثم أنجب أبناءه الذين أصبحوا فيما بعد الأسباط الاثنا عشر، لمن؟ ل[GEOGRAPHIC_DATA…"
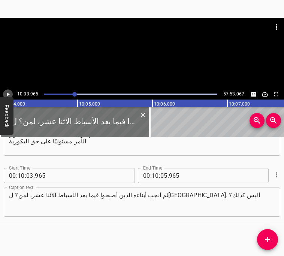
click at [6, 94] on icon "Play/Pause" at bounding box center [7, 94] width 7 height 7
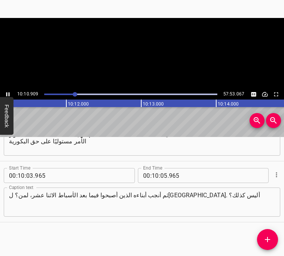
click at [6, 94] on icon "Play/Pause" at bounding box center [7, 94] width 3 height 4
click at [165, 175] on input "number" at bounding box center [163, 175] width 7 height 15
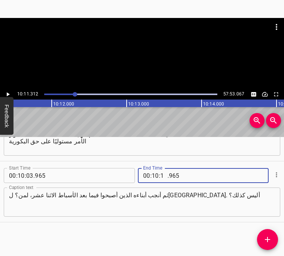
type input "11"
type input "312"
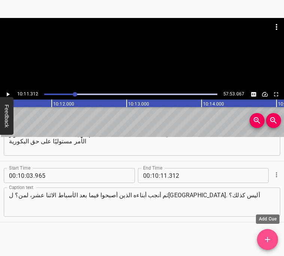
click at [266, 244] on button "Add Cue" at bounding box center [267, 239] width 21 height 21
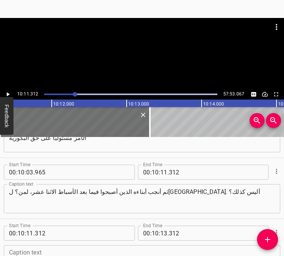
scroll to position [2538, 0]
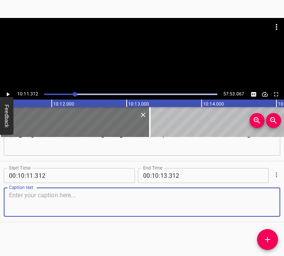
paste textarea "ربما تتذكرون أول مرة مرت علينا كلمة إسرائيل، في الواقع ظهرت في الكتاب [DEMOGRAP…"
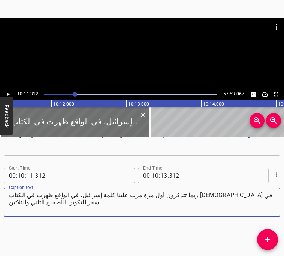
click at [7, 92] on icon "Play/Pause" at bounding box center [7, 94] width 7 height 7
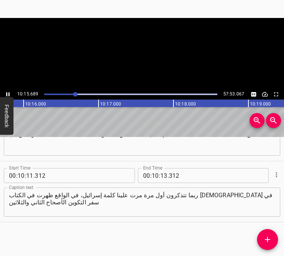
click at [7, 92] on icon "Play/Pause" at bounding box center [7, 94] width 7 height 7
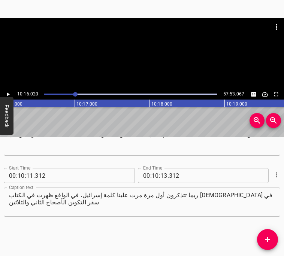
scroll to position [0, 46092]
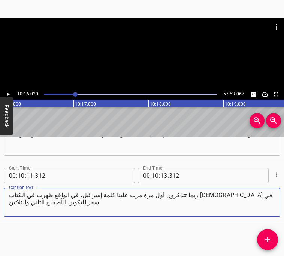
drag, startPoint x: 159, startPoint y: 198, endPoint x: 126, endPoint y: 198, distance: 32.9
click at [126, 198] on textarea "ربما تتذكرون أول مرة مرت علينا كلمة إسرائيل، في الواقع ظهرت في الكتاب [DEMOGRAP…" at bounding box center [142, 202] width 266 height 21
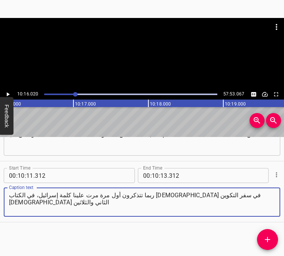
type textarea "ربما تتذكرون أول مرة مرت علينا كلمة إسرائيل، في الكتاب [DEMOGRAPHIC_DATA] في سف…"
click at [9, 94] on icon "Play/Pause" at bounding box center [8, 94] width 3 height 4
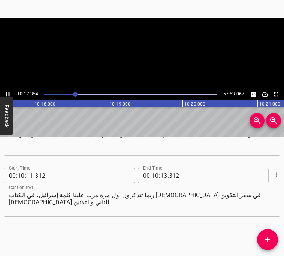
click at [9, 94] on icon "Play/Pause" at bounding box center [7, 94] width 3 height 4
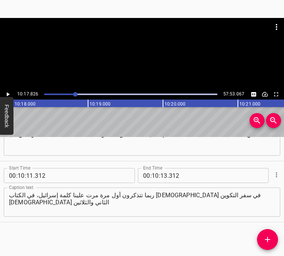
click at [9, 94] on icon "Play/Pause" at bounding box center [8, 94] width 3 height 4
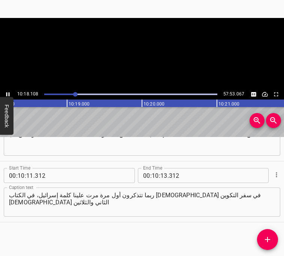
click at [9, 94] on icon "Play/Pause" at bounding box center [7, 94] width 3 height 4
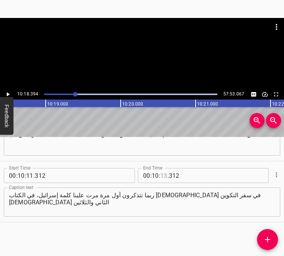
click at [166, 177] on input "number" at bounding box center [163, 175] width 7 height 15
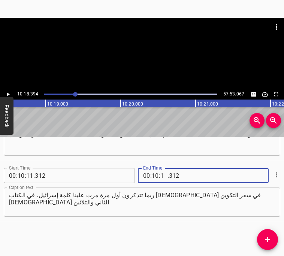
type input "18"
type input "394"
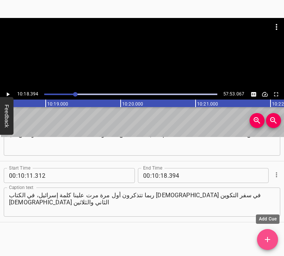
click at [263, 242] on icon "Add Cue" at bounding box center [267, 239] width 9 height 9
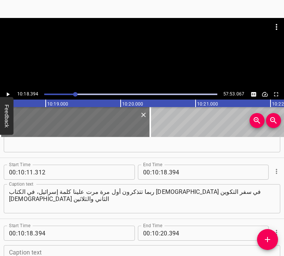
scroll to position [2599, 0]
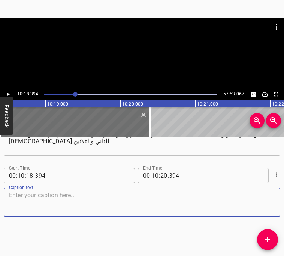
paste textarea ". [DEMOGRAPHIC_DATA] الذي فيه تصارع [PERSON_NAME] مع [DEMOGRAPHIC_DATA]، وبعدما…"
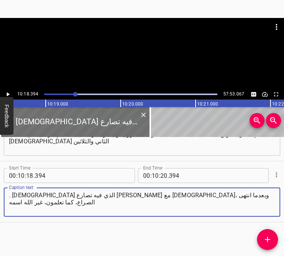
drag, startPoint x: 11, startPoint y: 199, endPoint x: 6, endPoint y: 198, distance: 5.4
click at [5, 198] on div ". [DEMOGRAPHIC_DATA] الذي فيه تصارع [PERSON_NAME] مع [DEMOGRAPHIC_DATA]، وبعدما…" at bounding box center [142, 201] width 276 height 29
click at [7, 200] on div ". [DEMOGRAPHIC_DATA] الذي فيه تصارع [PERSON_NAME] مع [DEMOGRAPHIC_DATA]، وبعدما…" at bounding box center [142, 201] width 276 height 29
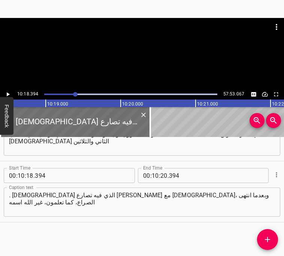
click at [7, 198] on div ". [DEMOGRAPHIC_DATA] الذي فيه تصارع [PERSON_NAME] مع [DEMOGRAPHIC_DATA]، وبعدما…" at bounding box center [142, 201] width 276 height 29
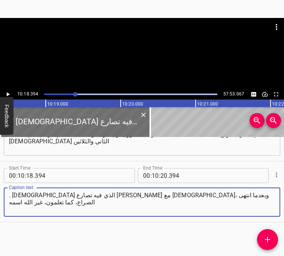
click at [10, 198] on textarea ". [DEMOGRAPHIC_DATA] الذي فيه تصارع [PERSON_NAME] مع [DEMOGRAPHIC_DATA]، وبعدما…" at bounding box center [142, 202] width 266 height 21
click at [9, 198] on textarea ". [DEMOGRAPHIC_DATA] الذي فيه تصارع [PERSON_NAME] مع [DEMOGRAPHIC_DATA]، وبعدما…" at bounding box center [142, 202] width 266 height 21
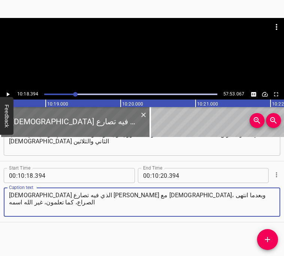
type textarea "[DEMOGRAPHIC_DATA] الذي فيه تصارع [PERSON_NAME] مع [DEMOGRAPHIC_DATA]، وبعدما ا…"
click at [9, 94] on icon "Play/Pause" at bounding box center [8, 94] width 3 height 4
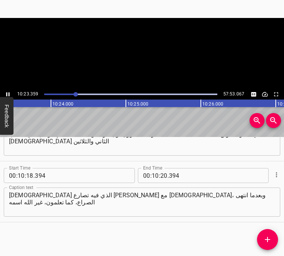
click at [9, 94] on icon "Play/Pause" at bounding box center [7, 94] width 3 height 4
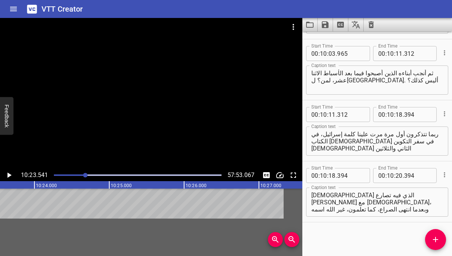
scroll to position [2480, 0]
